Goal: Task Accomplishment & Management: Use online tool/utility

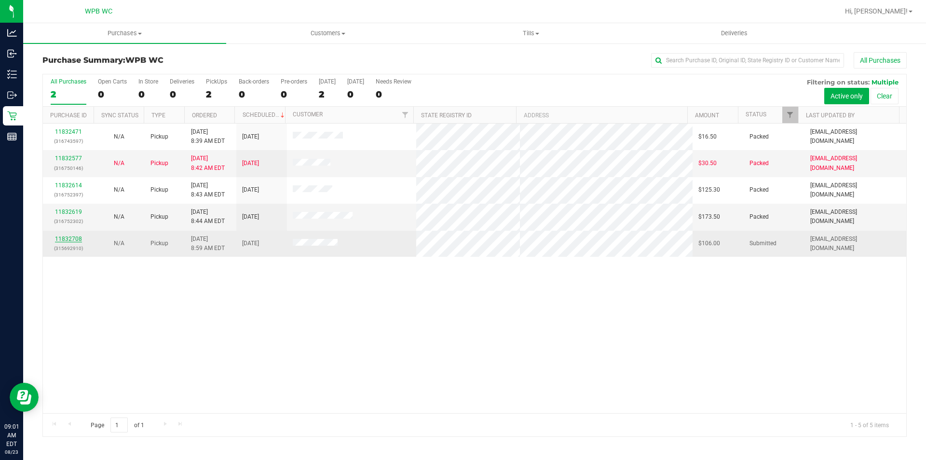
click at [66, 238] on link "11832708" at bounding box center [68, 238] width 27 height 7
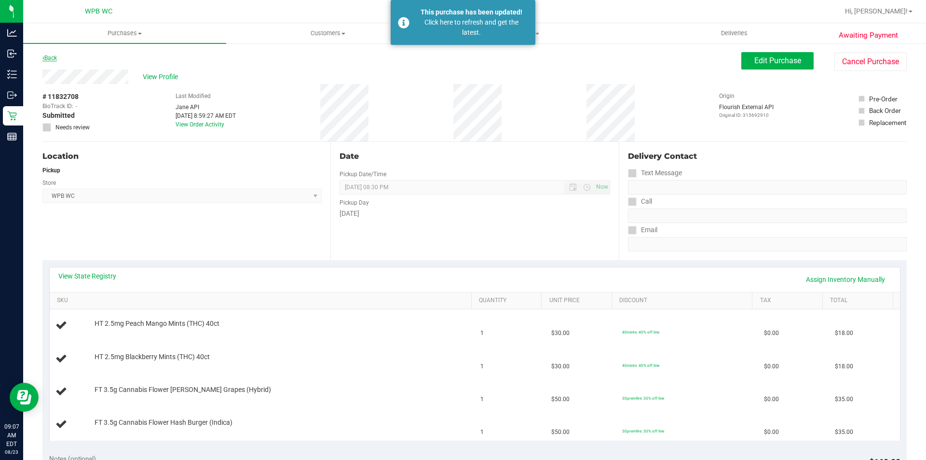
click at [49, 55] on link "Back" at bounding box center [49, 57] width 14 height 7
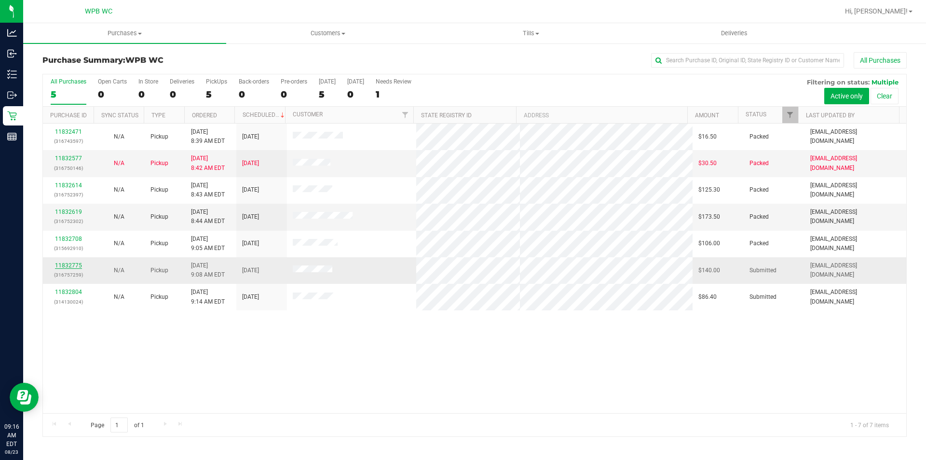
click at [78, 266] on link "11832775" at bounding box center [68, 265] width 27 height 7
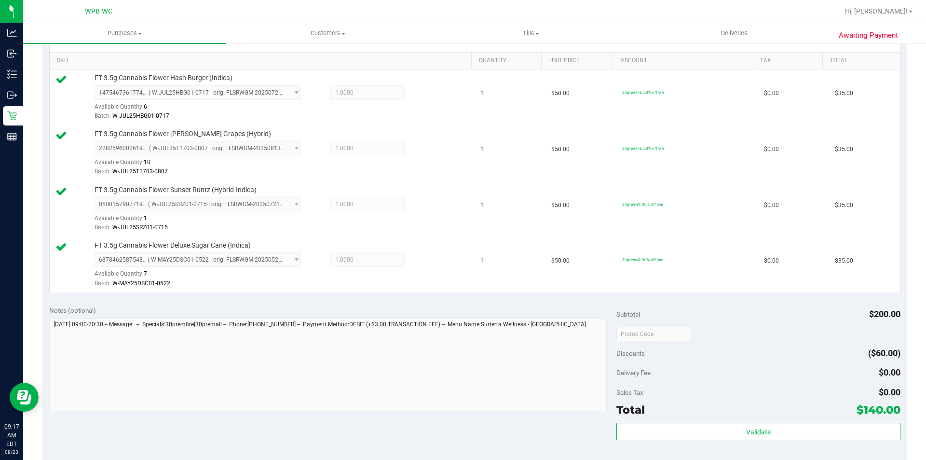
scroll to position [434, 0]
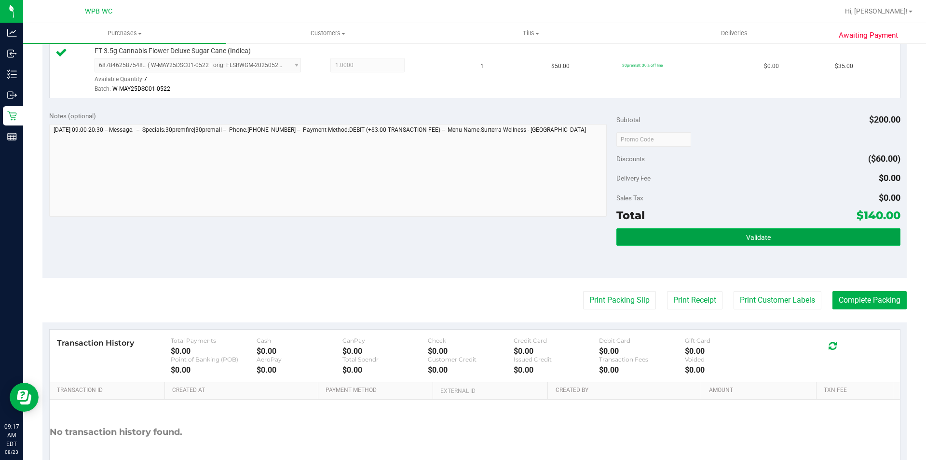
click at [674, 240] on button "Validate" at bounding box center [758, 236] width 284 height 17
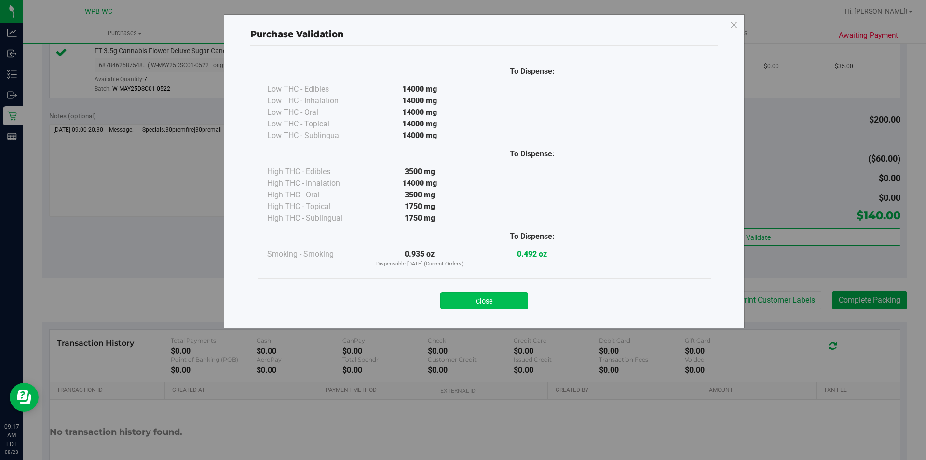
click at [496, 294] on button "Close" at bounding box center [484, 300] width 88 height 17
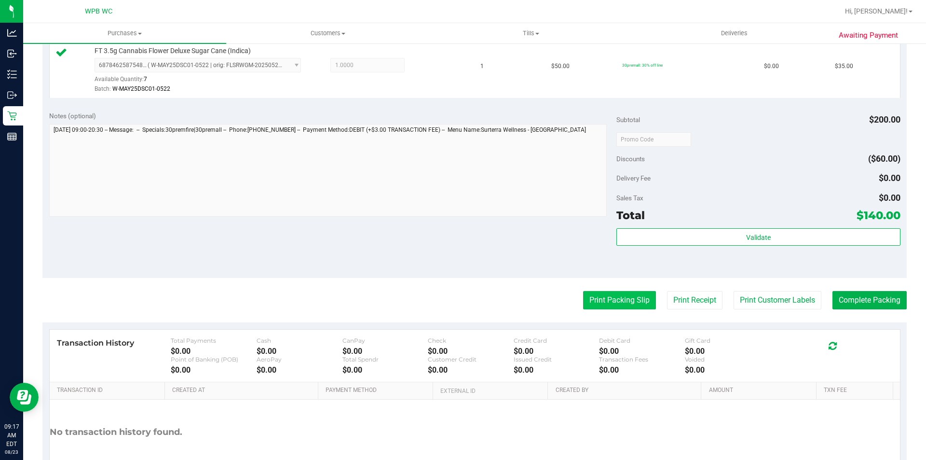
click at [607, 300] on button "Print Packing Slip" at bounding box center [619, 300] width 73 height 18
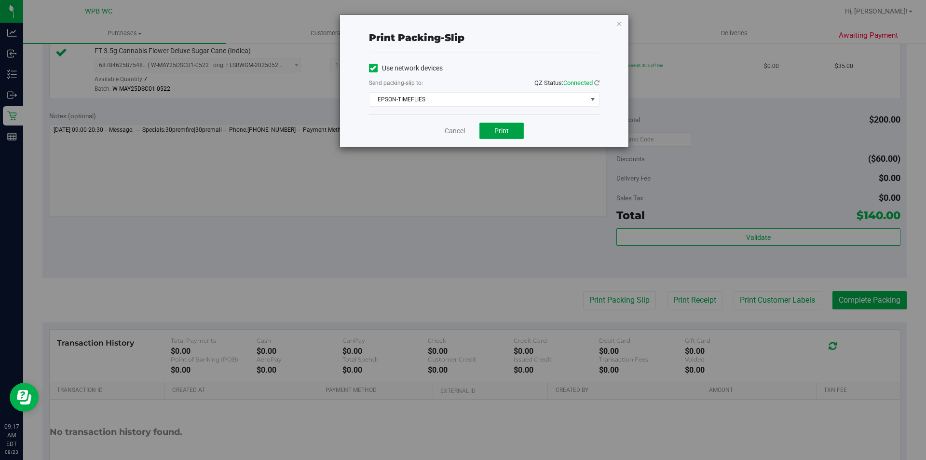
click at [491, 137] on button "Print" at bounding box center [501, 130] width 44 height 16
click at [619, 23] on icon "button" at bounding box center [619, 23] width 7 height 12
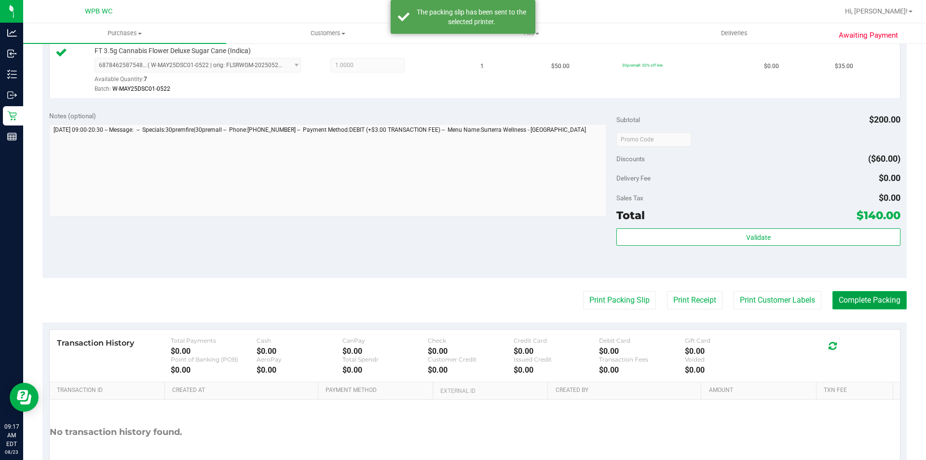
click at [866, 291] on button "Complete Packing" at bounding box center [869, 300] width 74 height 18
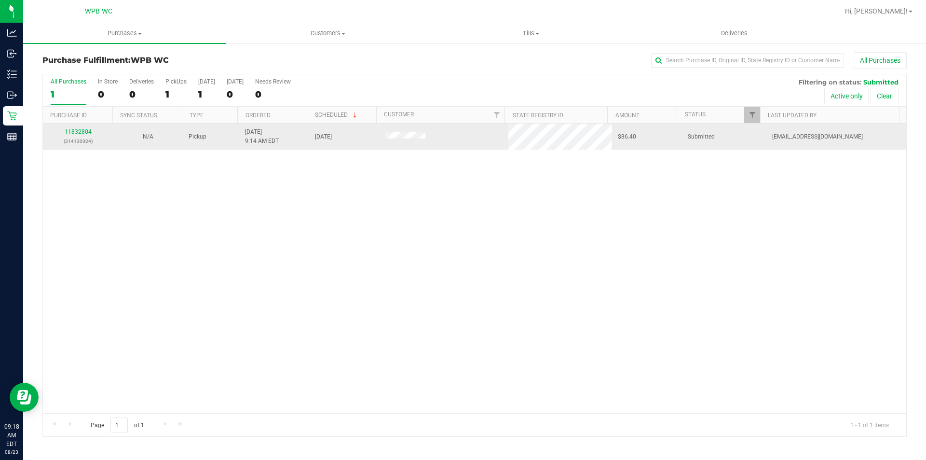
click at [81, 128] on div "11832804 (314130024)" at bounding box center [78, 136] width 58 height 18
click at [86, 132] on link "11832804" at bounding box center [78, 131] width 27 height 7
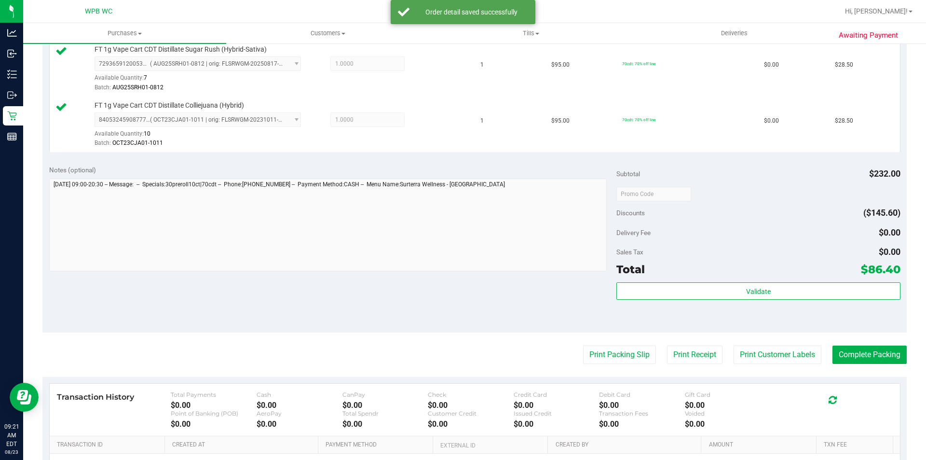
scroll to position [338, 0]
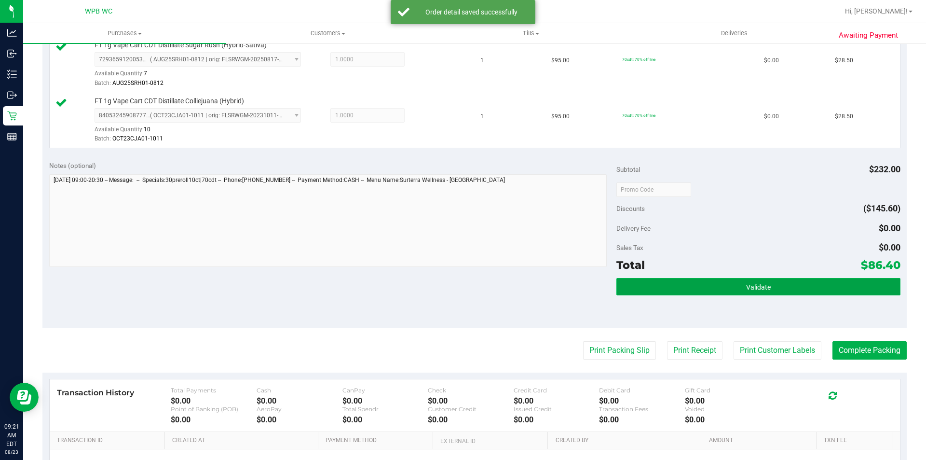
click at [733, 284] on button "Validate" at bounding box center [758, 286] width 284 height 17
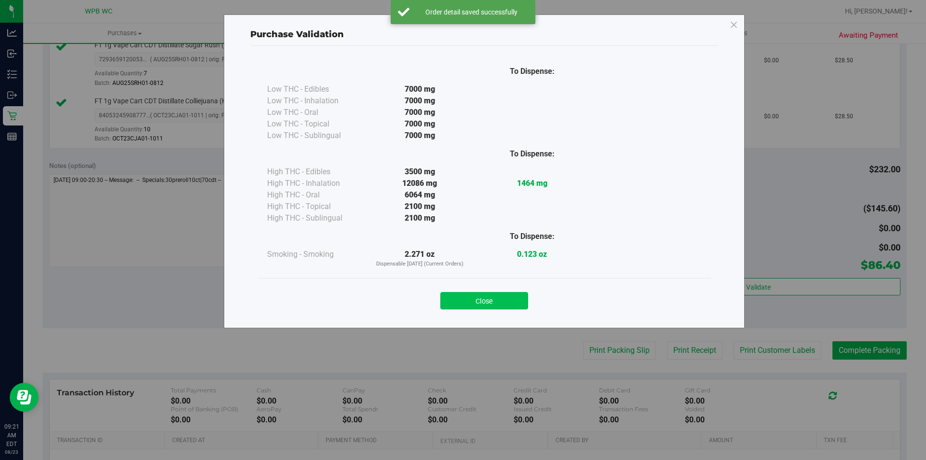
click at [506, 305] on button "Close" at bounding box center [484, 300] width 88 height 17
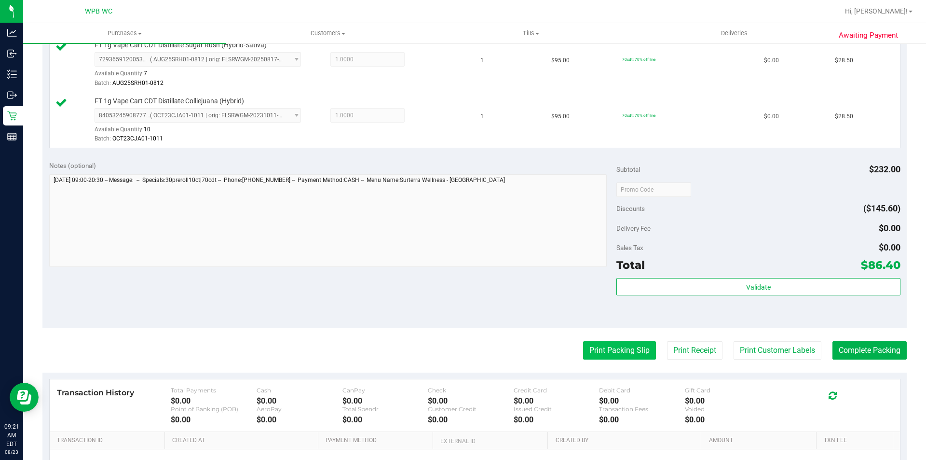
click at [620, 353] on button "Print Packing Slip" at bounding box center [619, 350] width 73 height 18
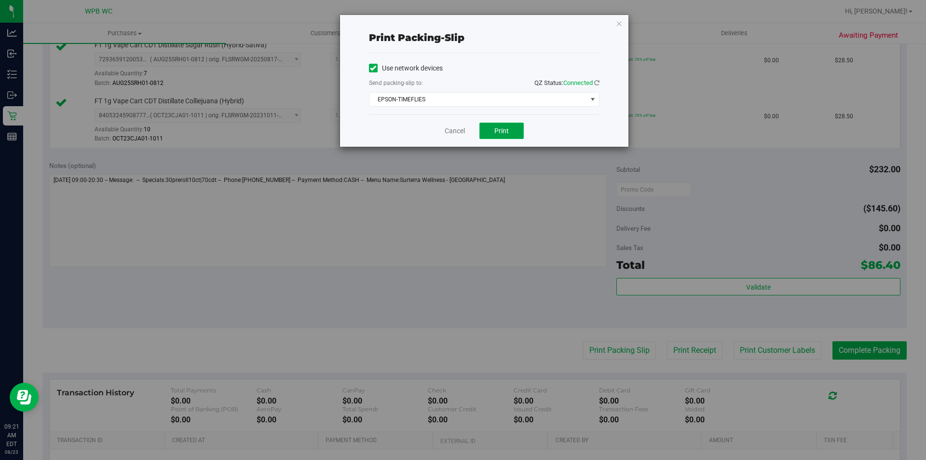
click at [505, 138] on button "Print" at bounding box center [501, 130] width 44 height 16
click at [619, 22] on icon "button" at bounding box center [619, 23] width 7 height 12
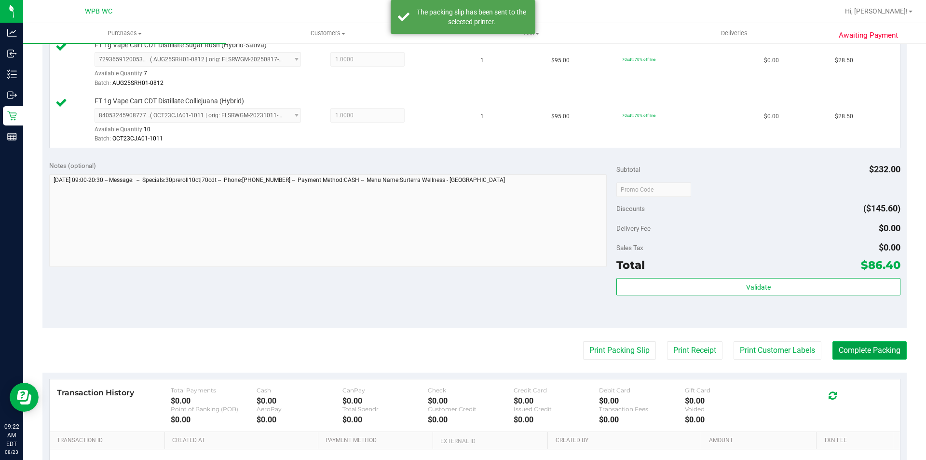
click at [862, 348] on button "Complete Packing" at bounding box center [869, 350] width 74 height 18
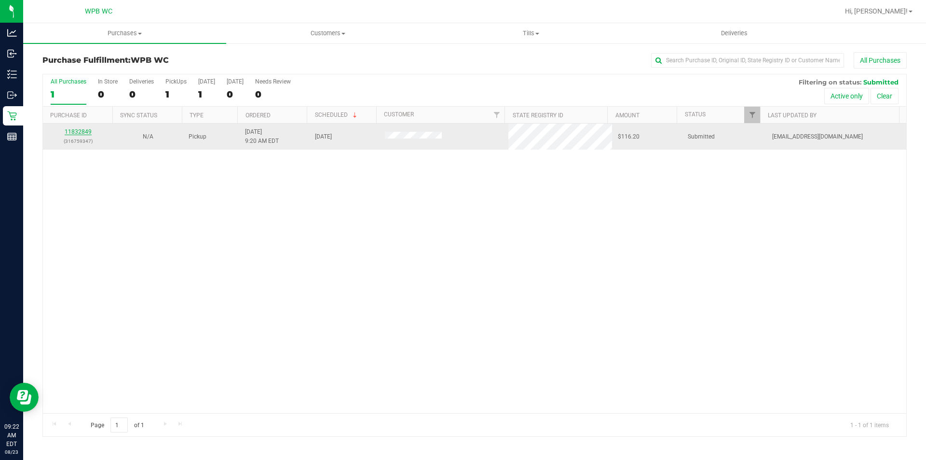
click at [71, 130] on link "11832849" at bounding box center [78, 131] width 27 height 7
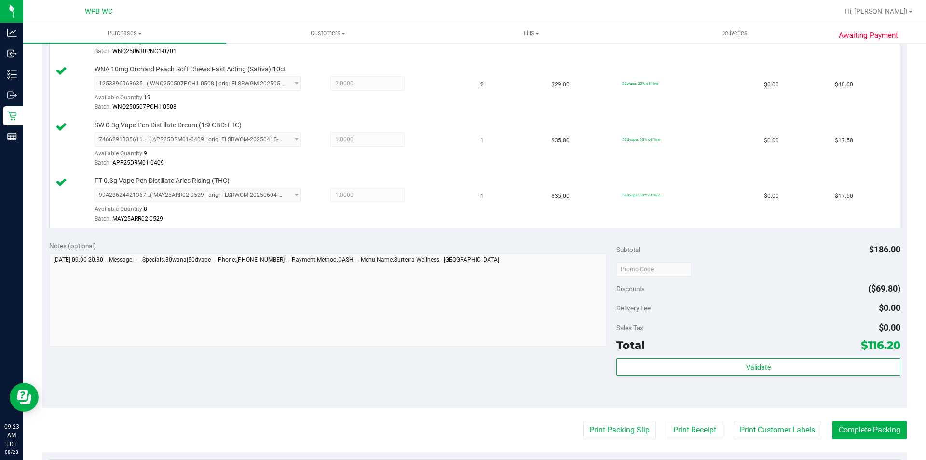
scroll to position [482, 0]
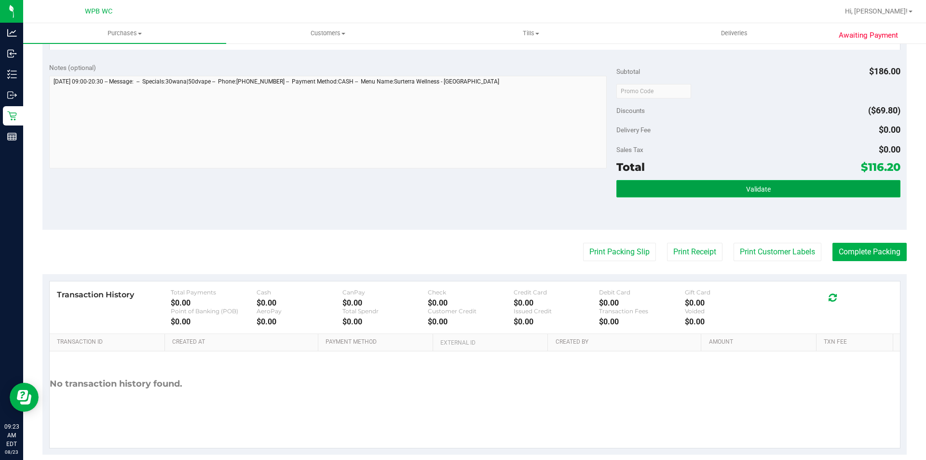
click at [683, 184] on button "Validate" at bounding box center [758, 188] width 284 height 17
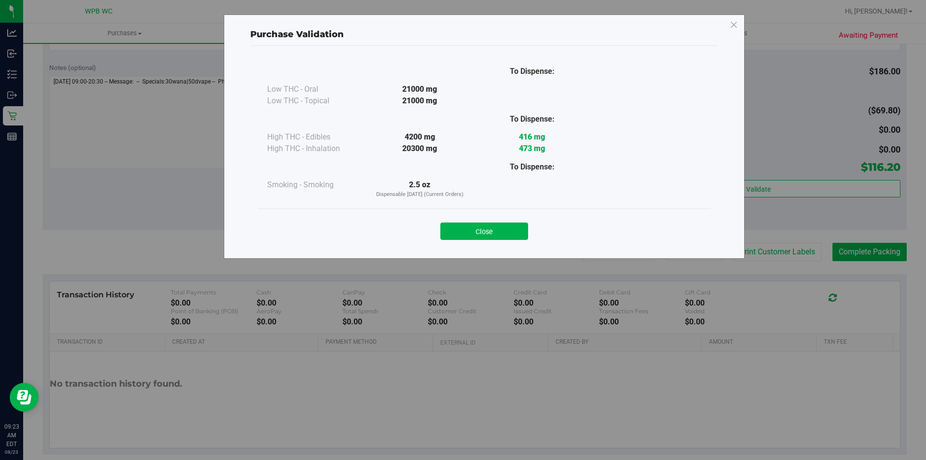
click at [604, 258] on div "Purchase Validation To Dispense: Low THC - Oral 21000 mg" at bounding box center [466, 230] width 933 height 460
click at [498, 228] on button "Close" at bounding box center [484, 230] width 88 height 17
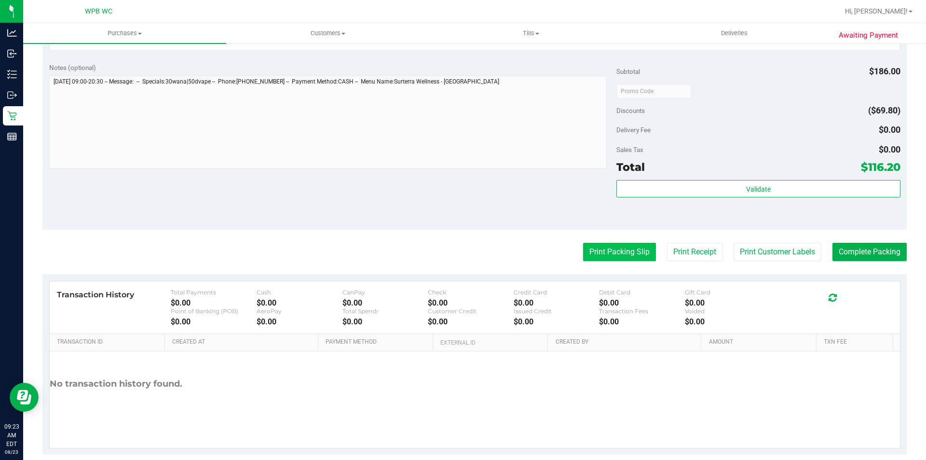
click at [592, 244] on button "Print Packing Slip" at bounding box center [619, 252] width 73 height 18
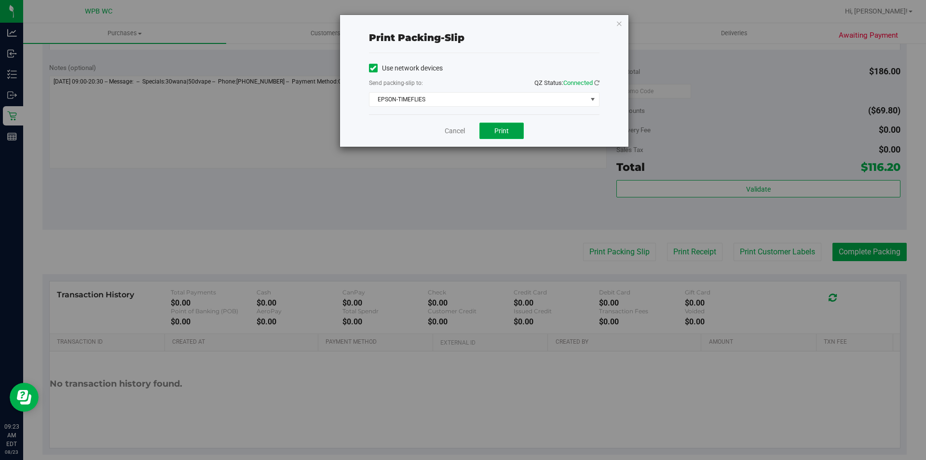
click at [506, 127] on span "Print" at bounding box center [501, 131] width 14 height 8
click at [619, 25] on icon "button" at bounding box center [619, 23] width 7 height 12
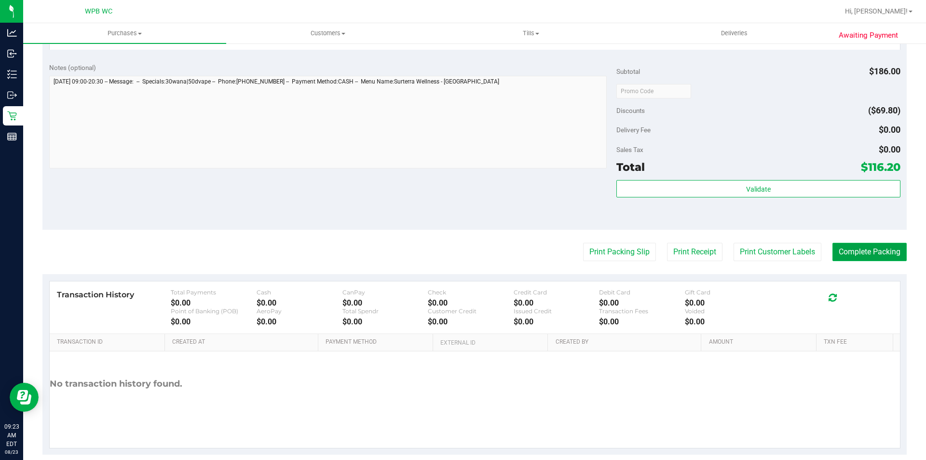
click at [860, 259] on button "Complete Packing" at bounding box center [869, 252] width 74 height 18
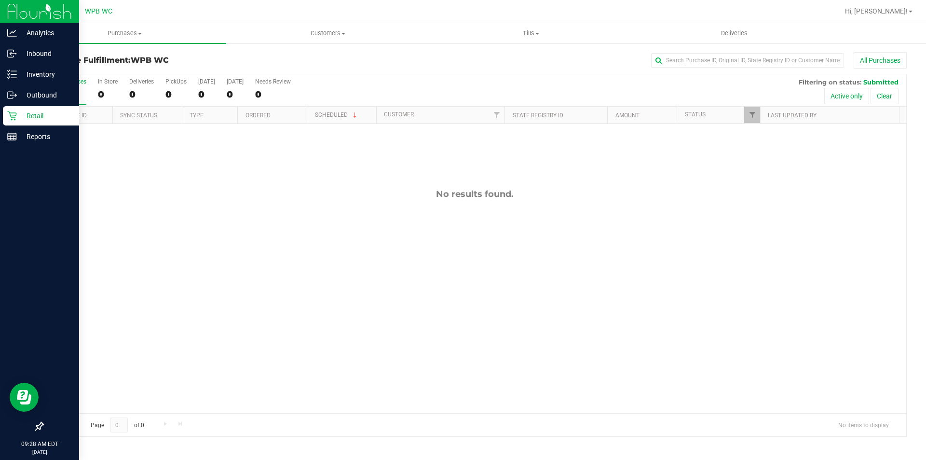
click at [35, 115] on p "Retail" at bounding box center [46, 116] width 58 height 12
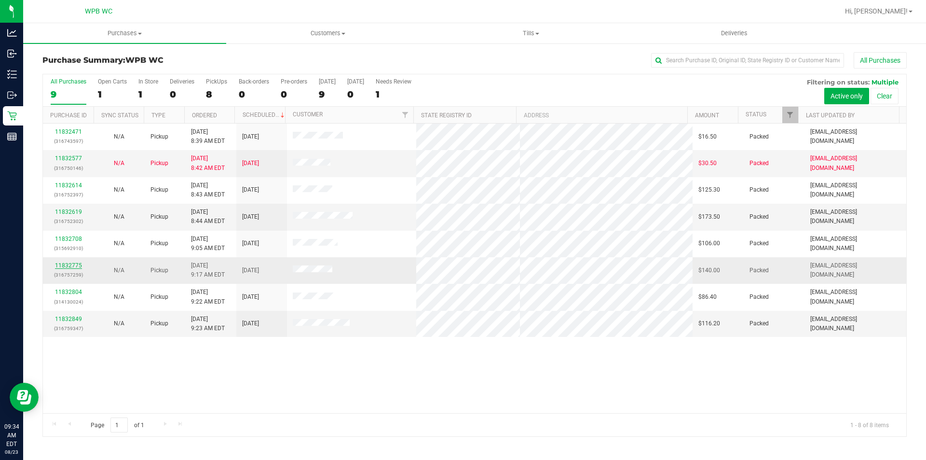
click at [70, 263] on link "11832775" at bounding box center [68, 265] width 27 height 7
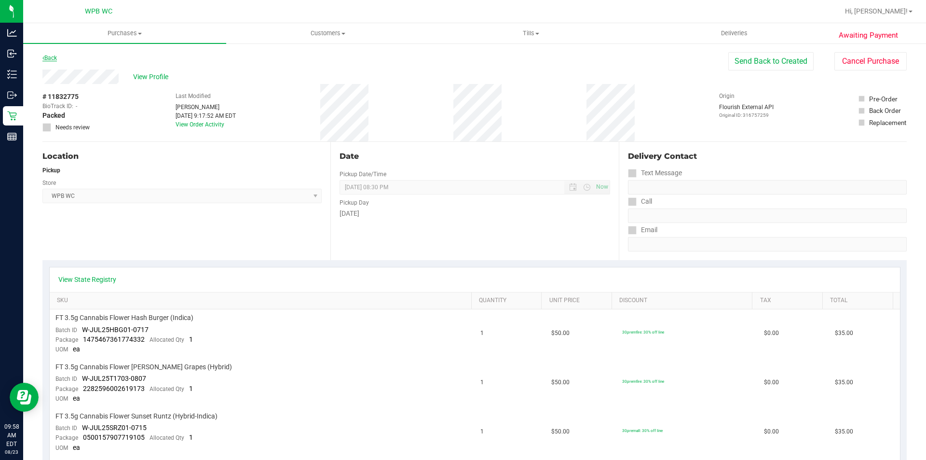
click at [49, 57] on link "Back" at bounding box center [49, 57] width 14 height 7
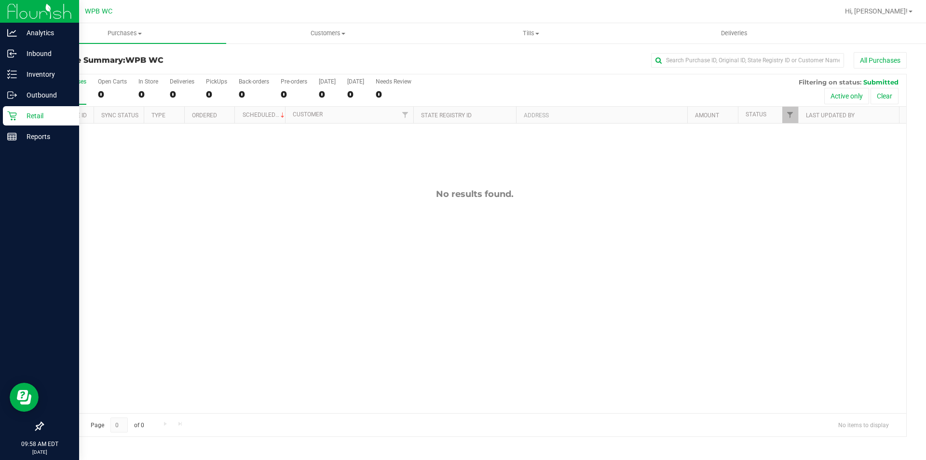
click at [31, 116] on p "Retail" at bounding box center [46, 116] width 58 height 12
click at [27, 116] on p "Retail" at bounding box center [46, 116] width 58 height 12
click at [29, 116] on p "Retail" at bounding box center [46, 116] width 58 height 12
